Goal: Task Accomplishment & Management: Complete application form

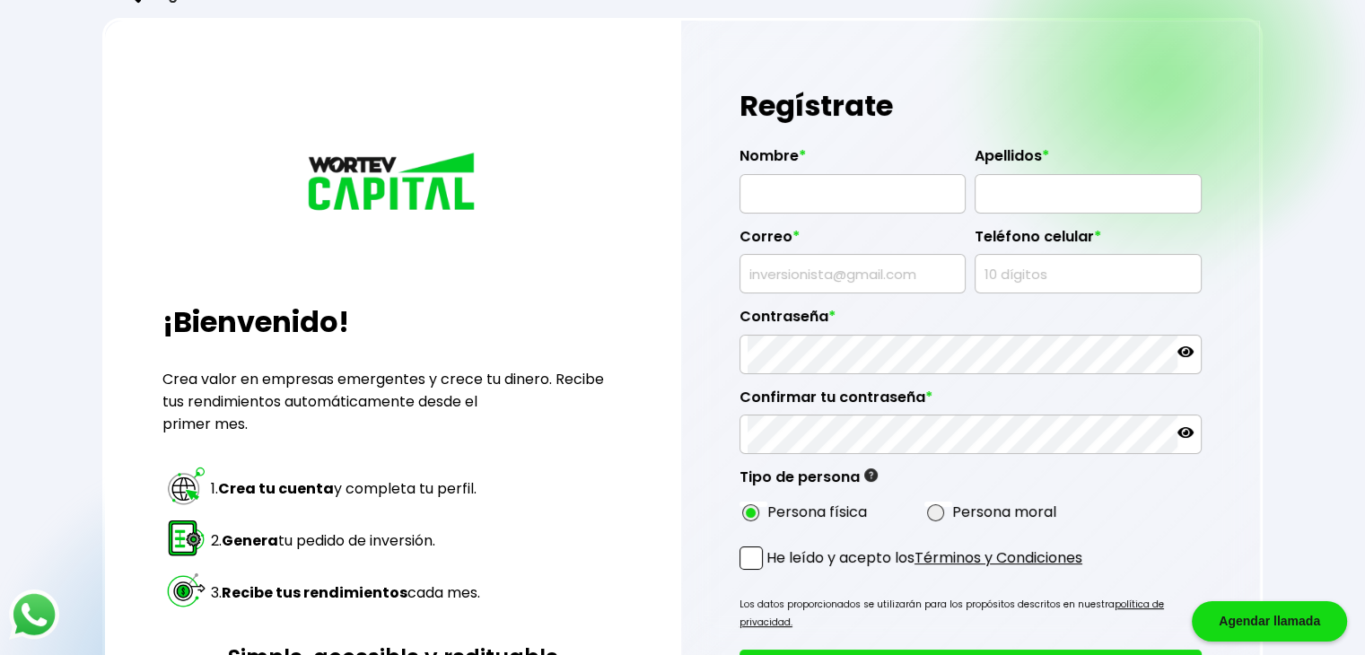
scroll to position [38, 0]
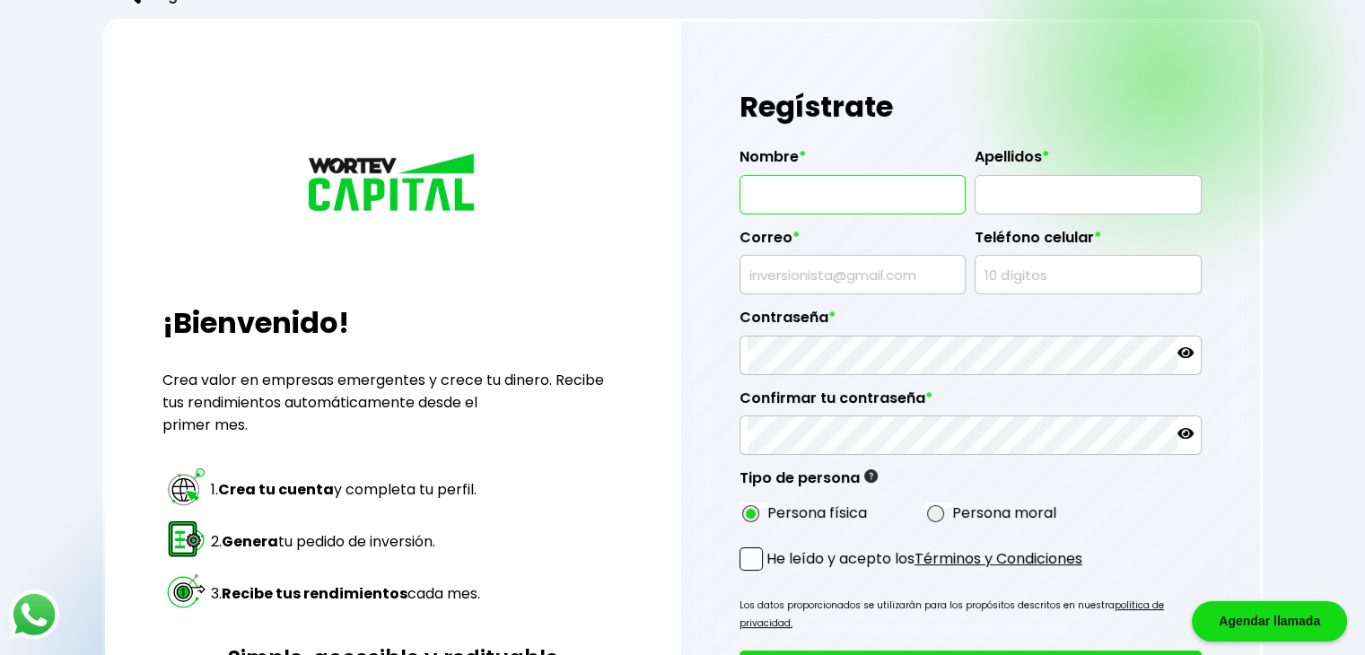
click at [815, 179] on input "text" at bounding box center [853, 195] width 210 height 38
type input "MARCIO"
click at [984, 188] on input "text" at bounding box center [1088, 195] width 210 height 38
type input "GONCALVES CORREIA"
type input "[EMAIL_ADDRESS][DOMAIN_NAME]"
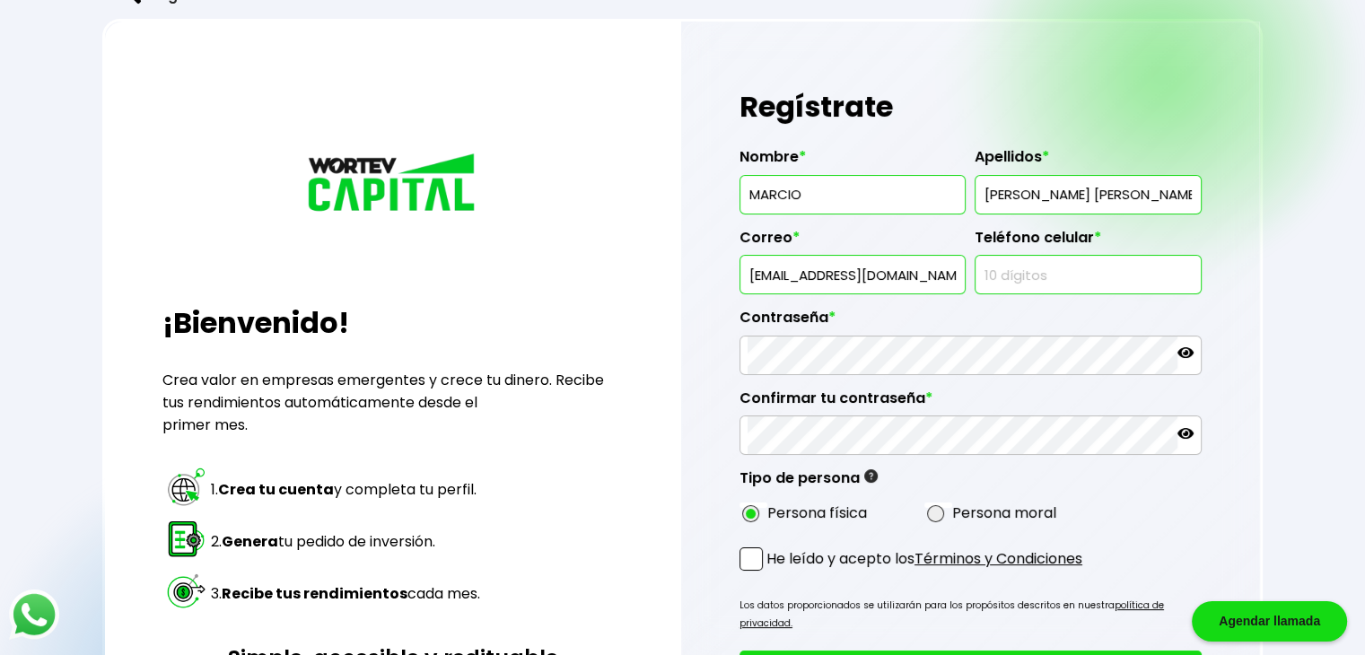
click at [1001, 275] on input "text" at bounding box center [1088, 275] width 210 height 38
type input "5521120305"
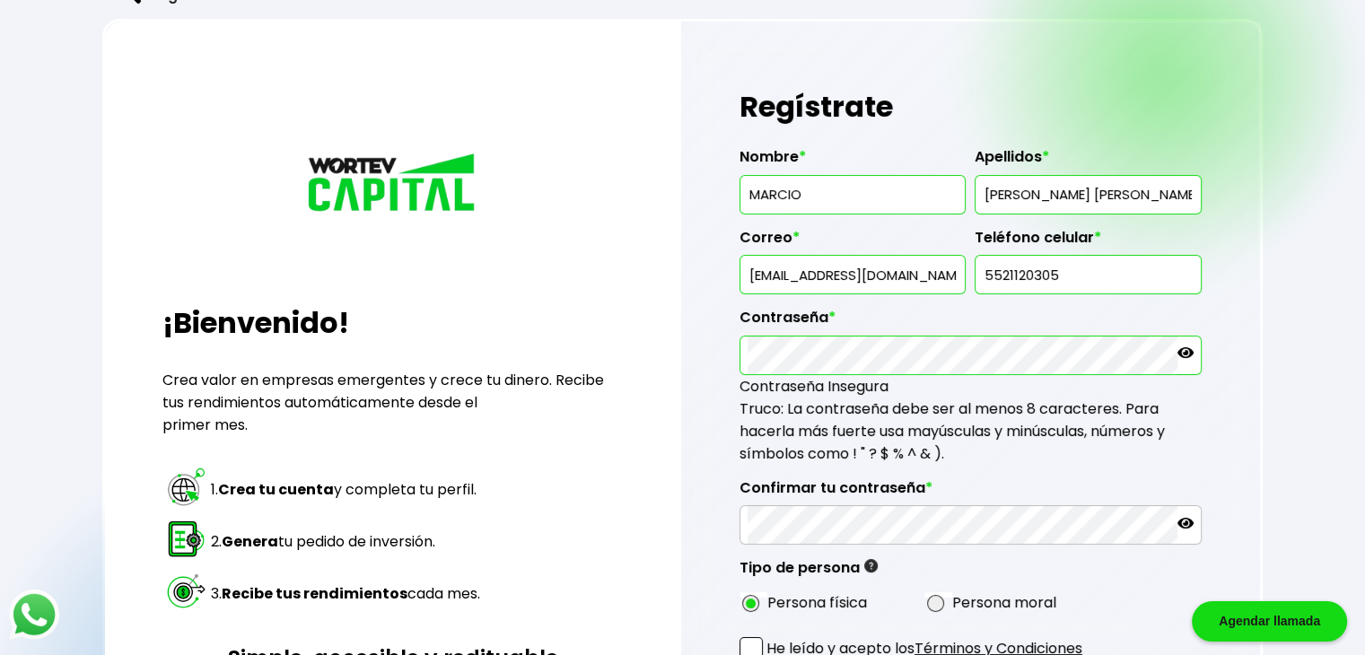
click at [1237, 468] on div "Regístrate Nombre * MARCIO Apellidos * GONCALVES CORREIA Correo * marciomex5@gm…" at bounding box center [970, 469] width 579 height 894
click at [1192, 350] on icon at bounding box center [1185, 352] width 16 height 11
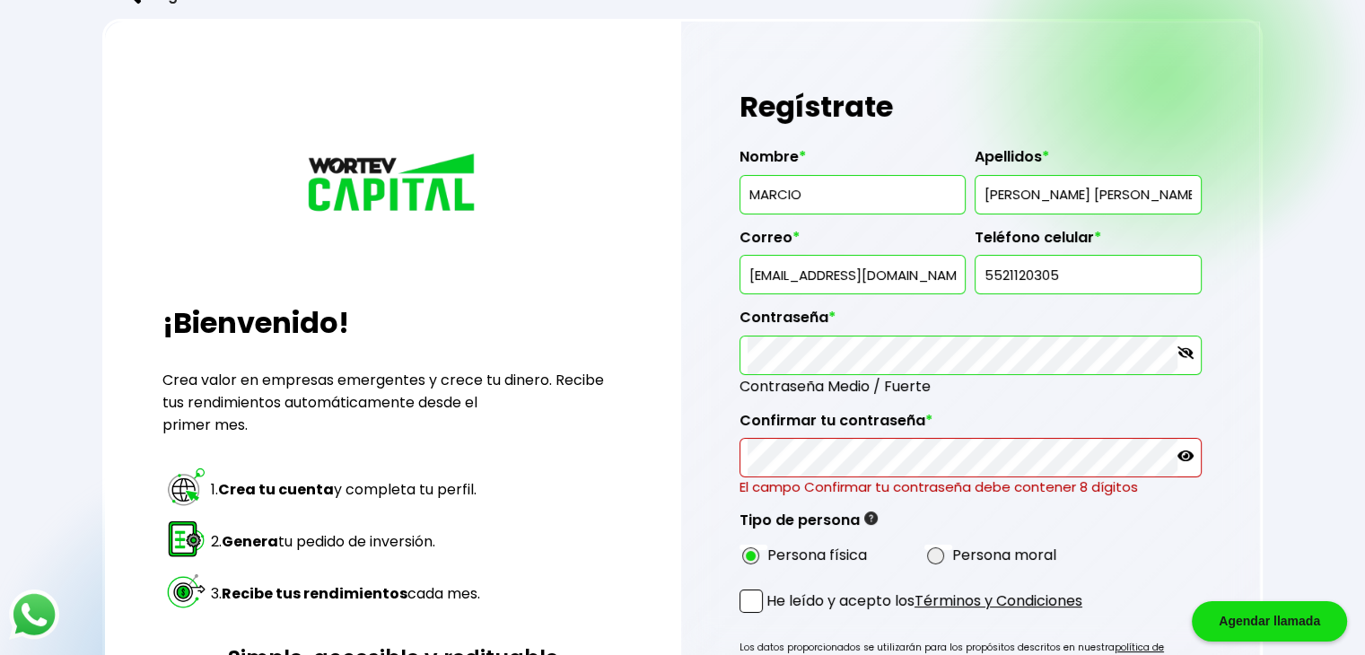
click at [770, 387] on span "Contraseña Medio / Fuerte" at bounding box center [970, 386] width 462 height 22
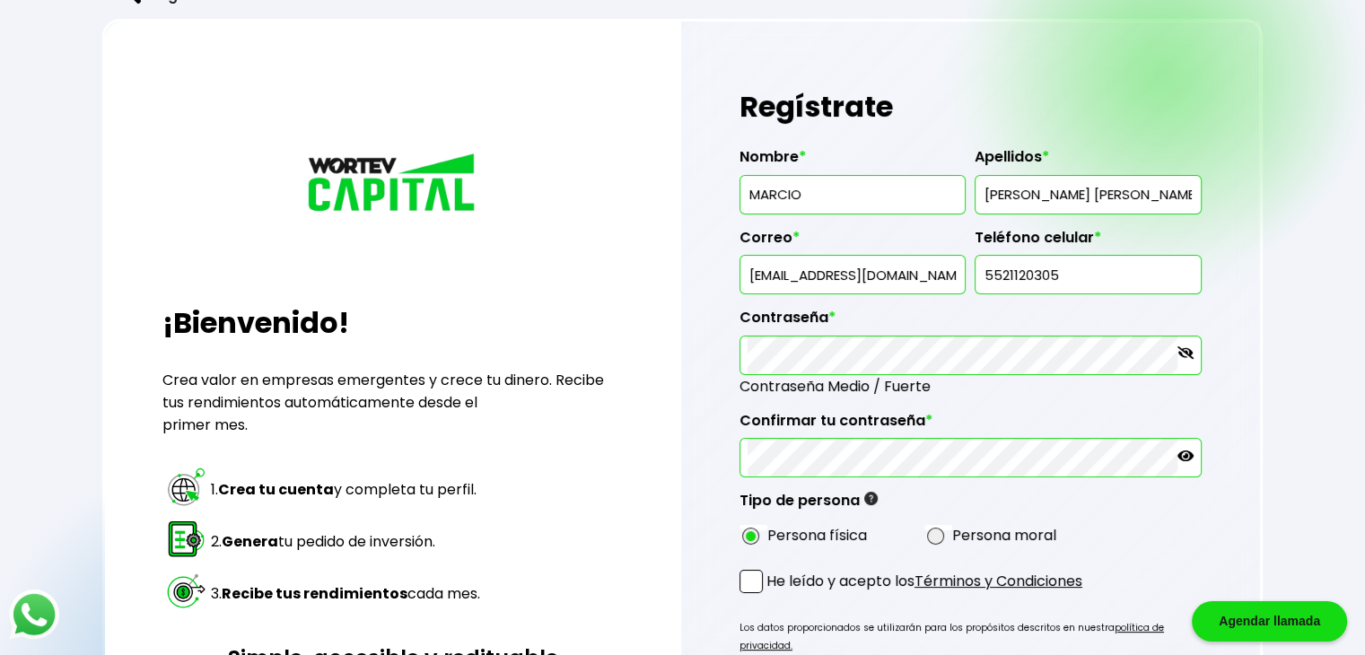
click at [1182, 453] on icon at bounding box center [1185, 456] width 16 height 16
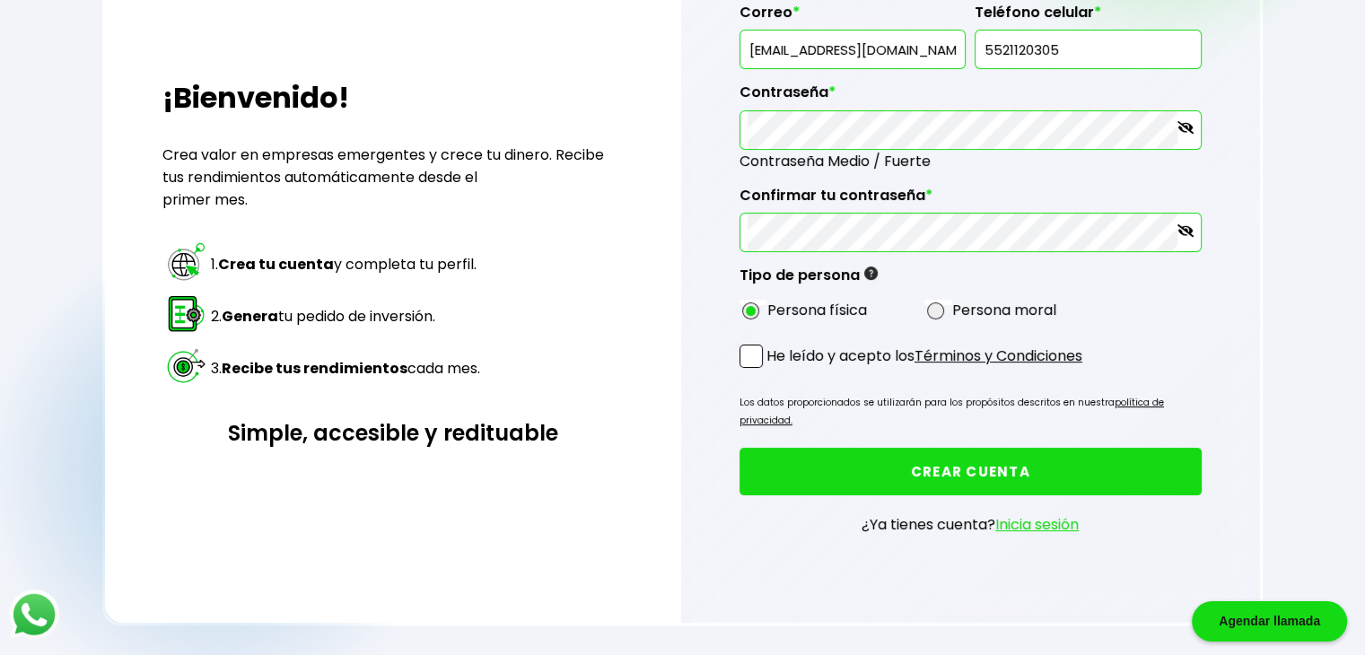
scroll to position [265, 0]
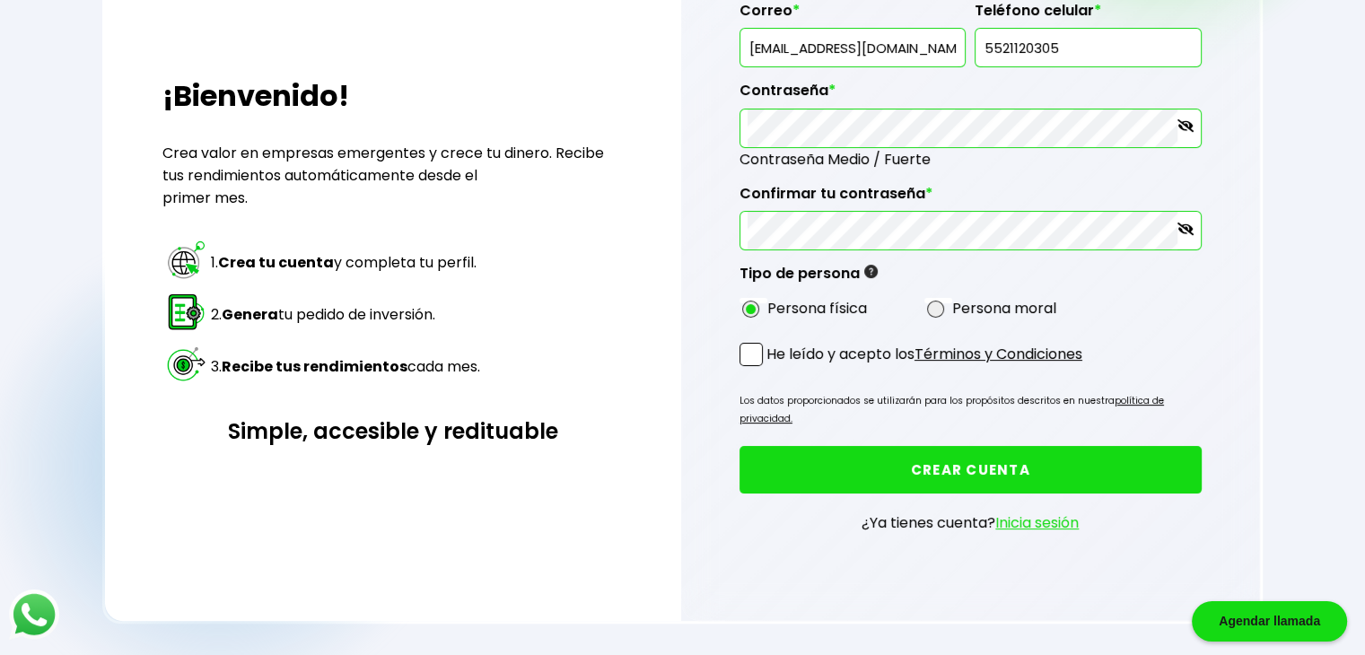
click at [751, 351] on span at bounding box center [750, 354] width 23 height 23
click at [770, 368] on input "He leído y acepto los Términos y Condiciones" at bounding box center [770, 368] width 0 height 0
click at [751, 351] on span at bounding box center [750, 354] width 23 height 23
click at [770, 368] on input "He leído y acepto los Términos y Condiciones" at bounding box center [770, 368] width 0 height 0
click at [751, 351] on span at bounding box center [750, 354] width 23 height 23
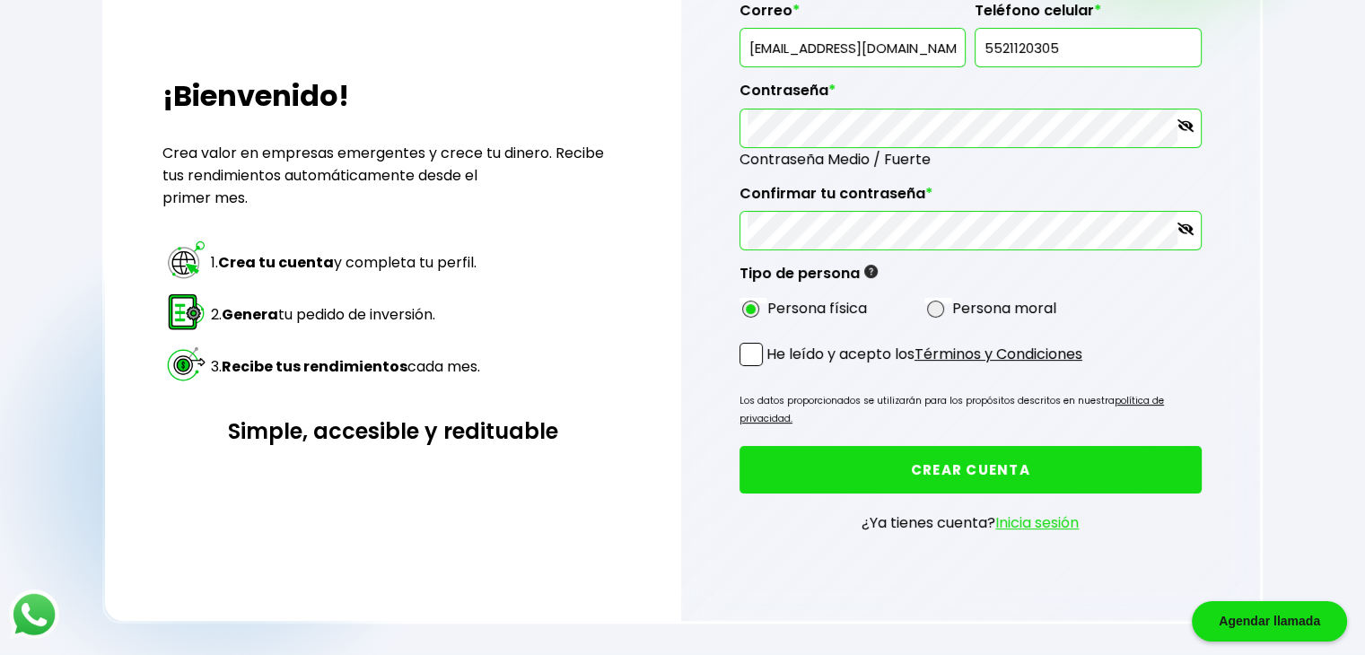
click at [770, 368] on input "He leído y acepto los Términos y Condiciones" at bounding box center [770, 368] width 0 height 0
click at [938, 446] on button "CREAR CUENTA" at bounding box center [970, 470] width 462 height 48
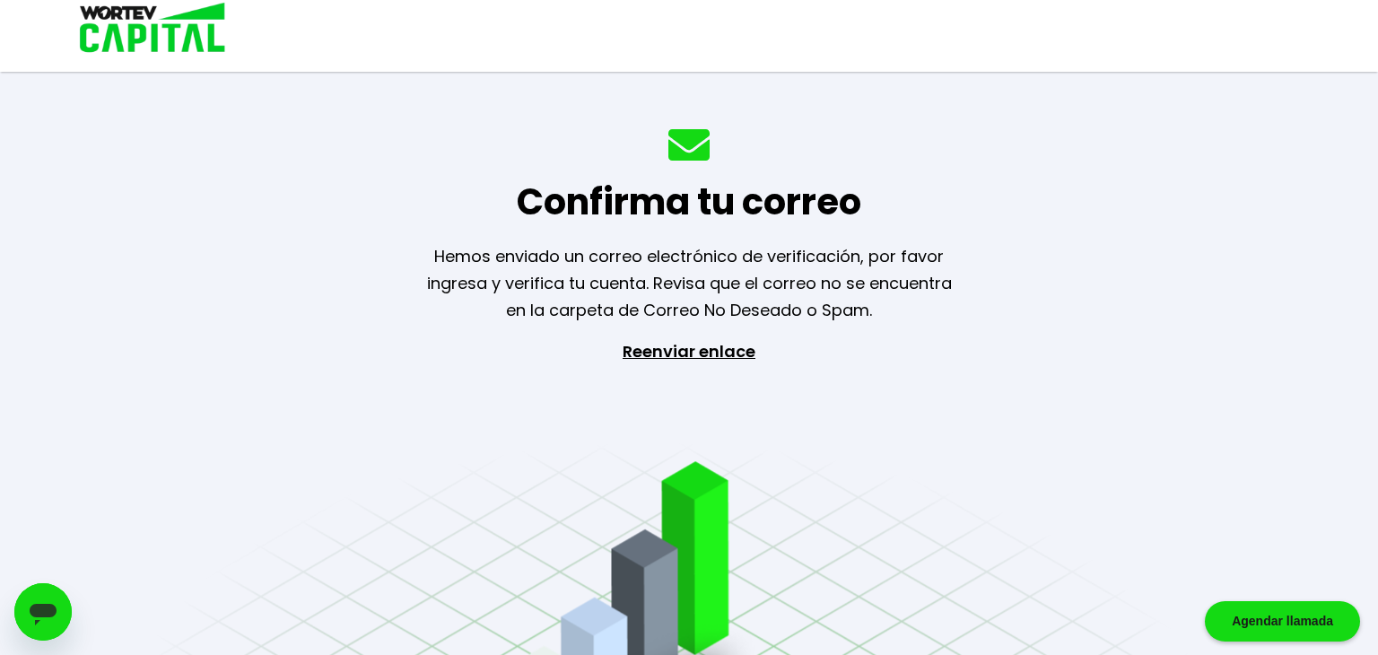
click at [1167, 241] on div "Confirma tu correo Hemos enviado un correo electrónico de verificación, por fav…" at bounding box center [689, 327] width 1378 height 655
click at [1255, 372] on div "Confirma tu correo Hemos enviado un correo electrónico de verificación, por fav…" at bounding box center [689, 327] width 1378 height 655
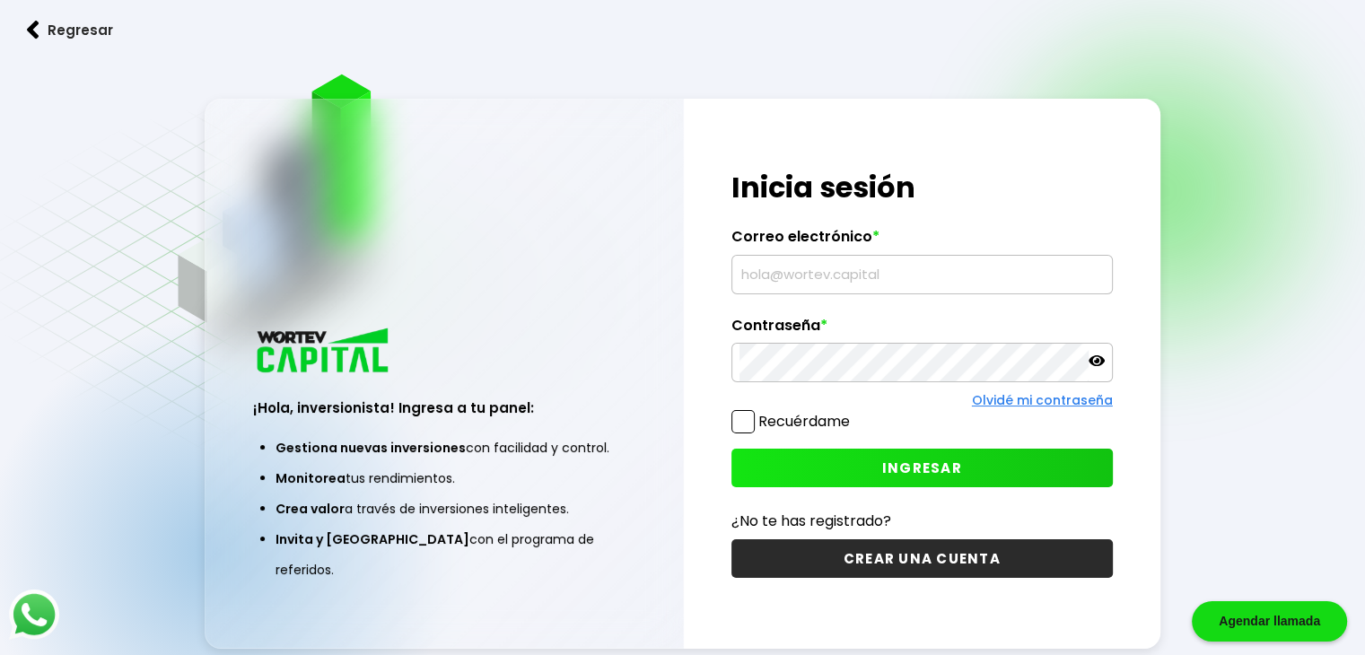
type input "[EMAIL_ADDRESS][DOMAIN_NAME]"
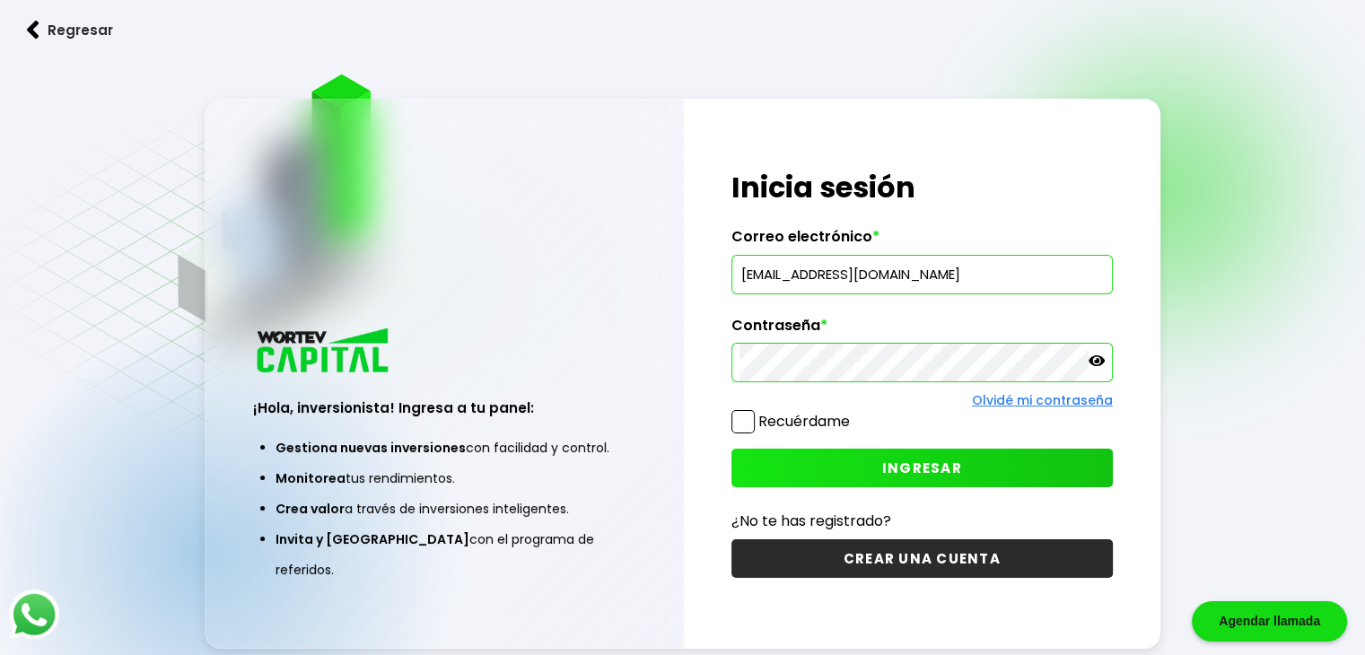
click at [905, 461] on span "INGRESAR" at bounding box center [922, 468] width 80 height 19
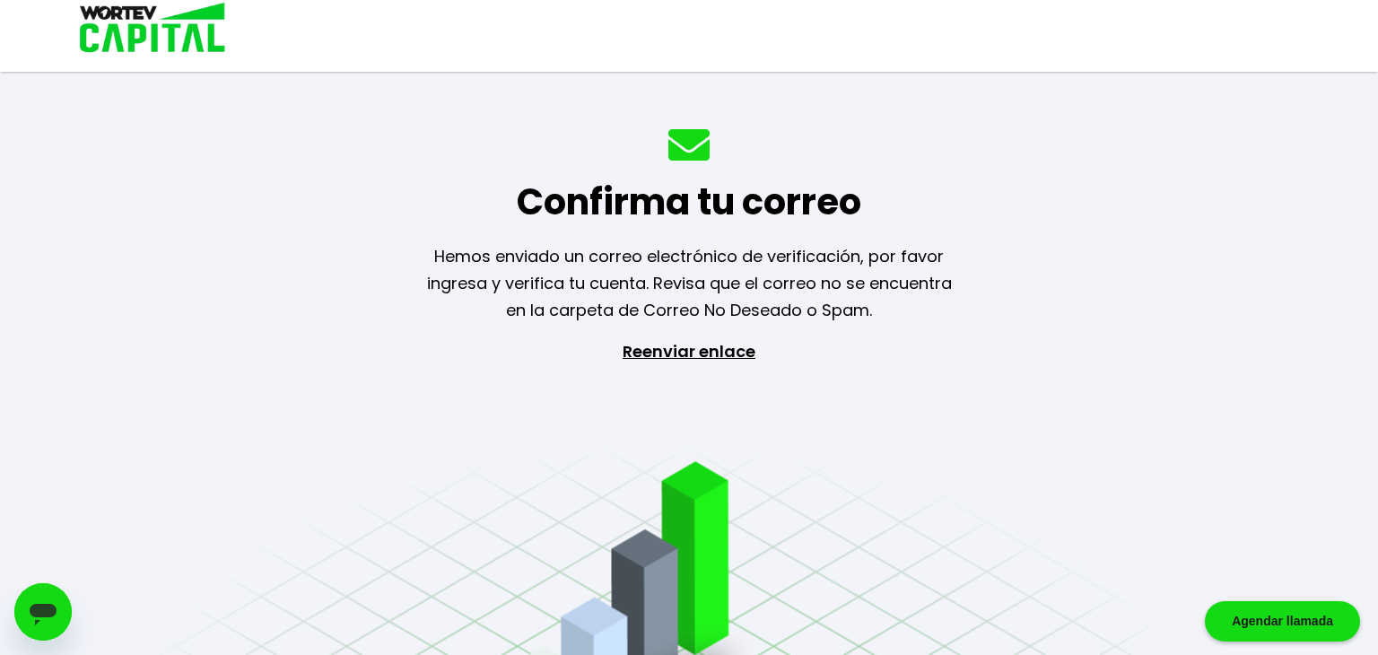
click at [1175, 416] on div "Confirma tu correo Hemos enviado un correo electrónico de verificación, por fav…" at bounding box center [689, 327] width 1378 height 655
